Goal: Task Accomplishment & Management: Use online tool/utility

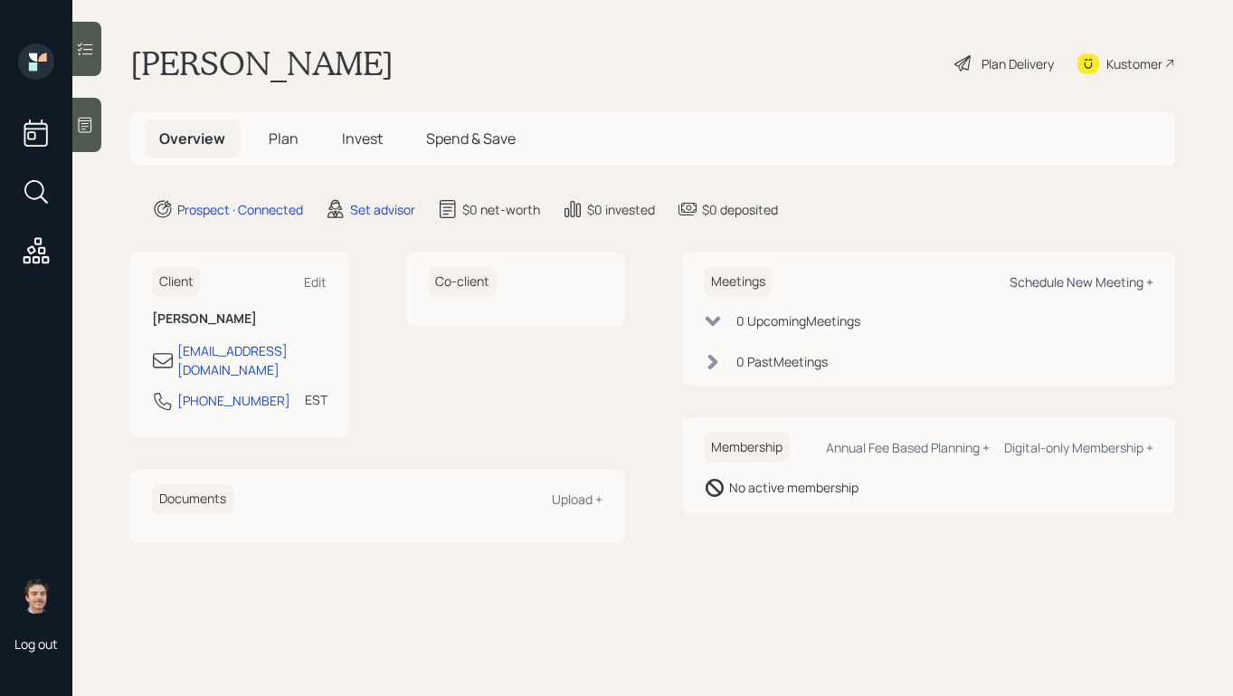
click at [1040, 281] on div "Schedule New Meeting +" at bounding box center [1081, 281] width 144 height 17
select select "round-robin"
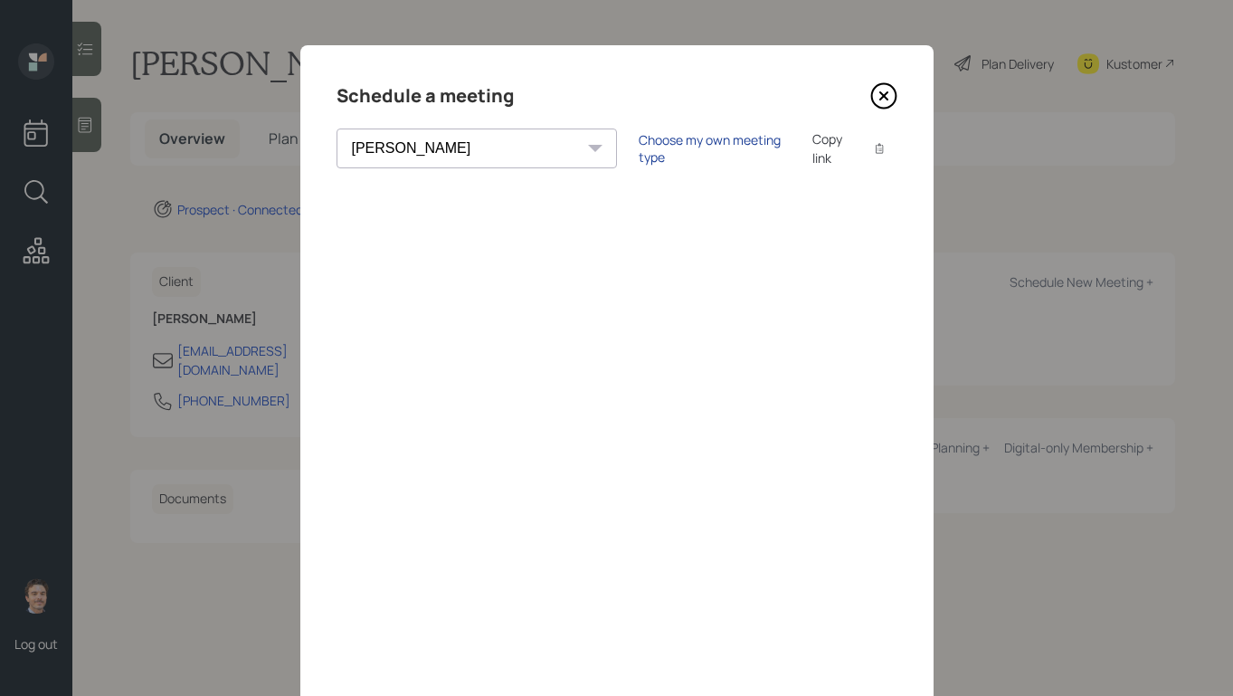
click at [639, 144] on div "Choose my own meeting type" at bounding box center [715, 148] width 152 height 34
click at [892, 99] on icon at bounding box center [883, 95] width 27 height 27
